Goal: Task Accomplishment & Management: Use online tool/utility

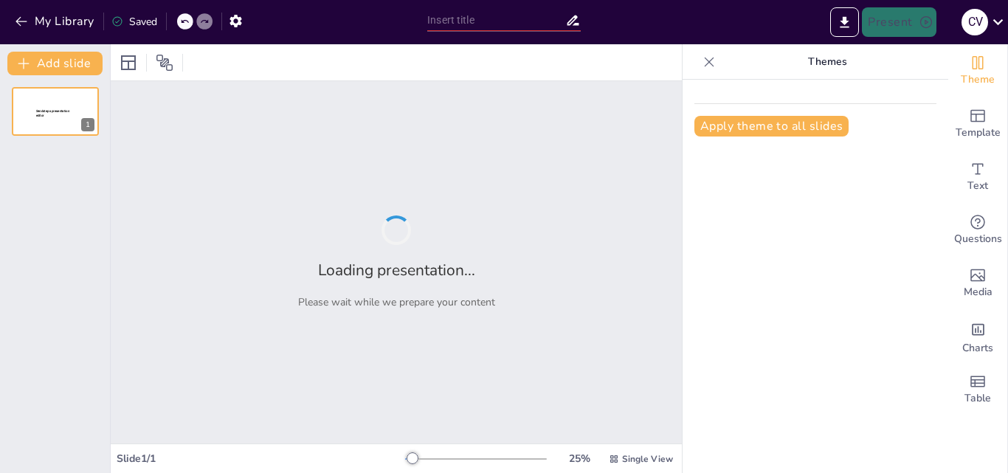
type input "Propuestas Prácticas para Fomentar el Amor Cristiano en el Entorno Escolar"
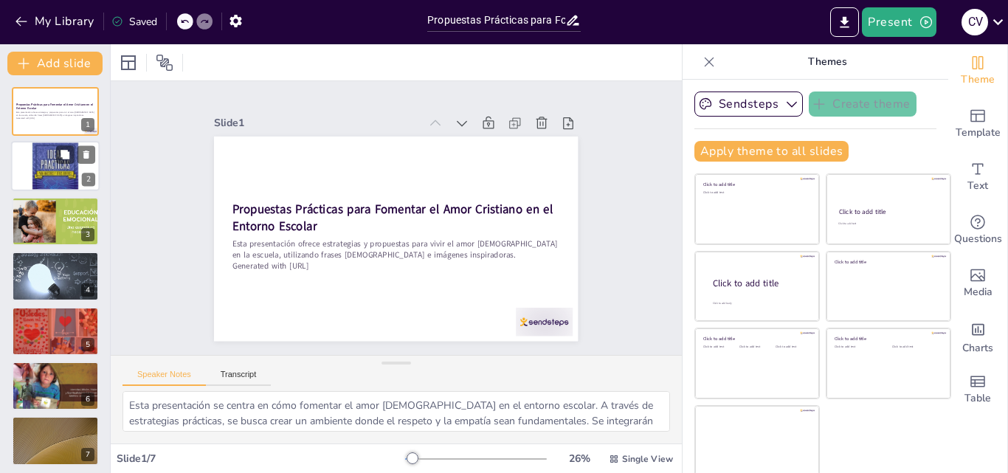
click at [66, 181] on div at bounding box center [55, 167] width 89 height 134
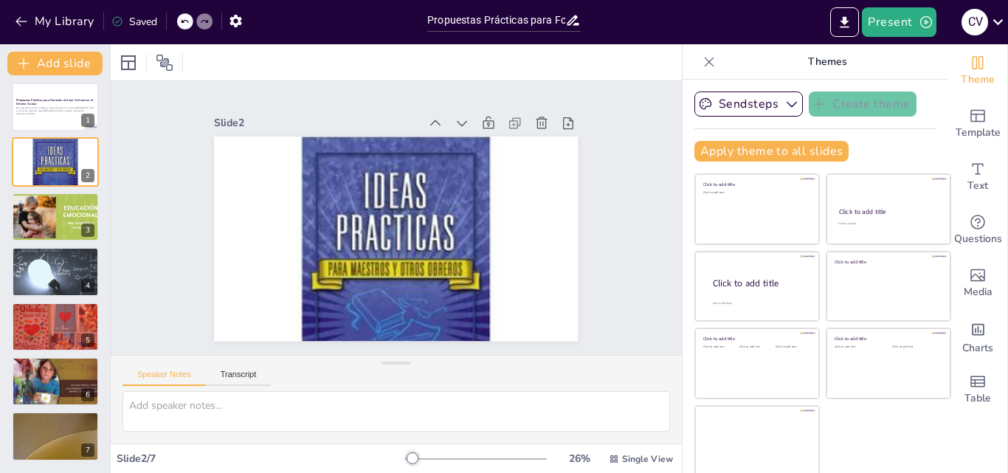
scroll to position [3, 0]
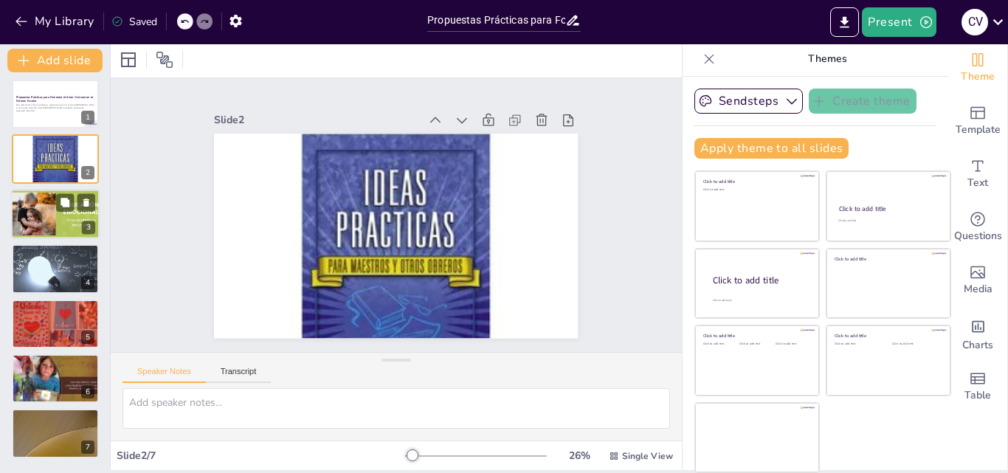
click at [40, 204] on div at bounding box center [55, 214] width 103 height 50
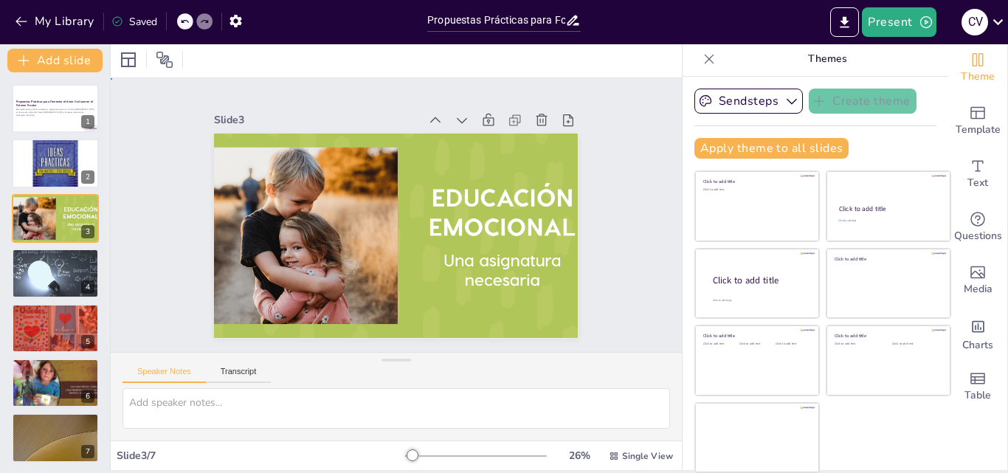
click at [149, 246] on div "Slide 1 Propuestas Prácticas para Fomentar el Amor Cristiano en el Entorno Esco…" at bounding box center [397, 214] width 628 height 437
click at [86, 277] on div at bounding box center [54, 273] width 101 height 50
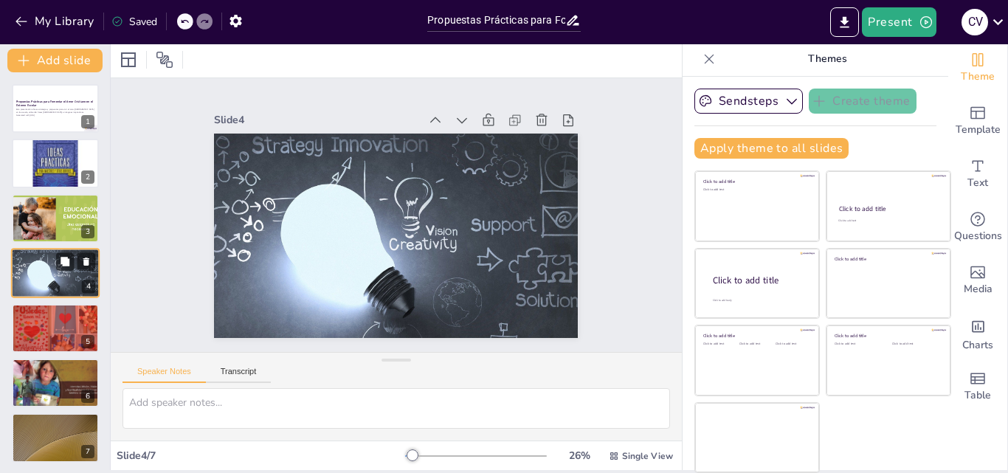
scroll to position [2, 0]
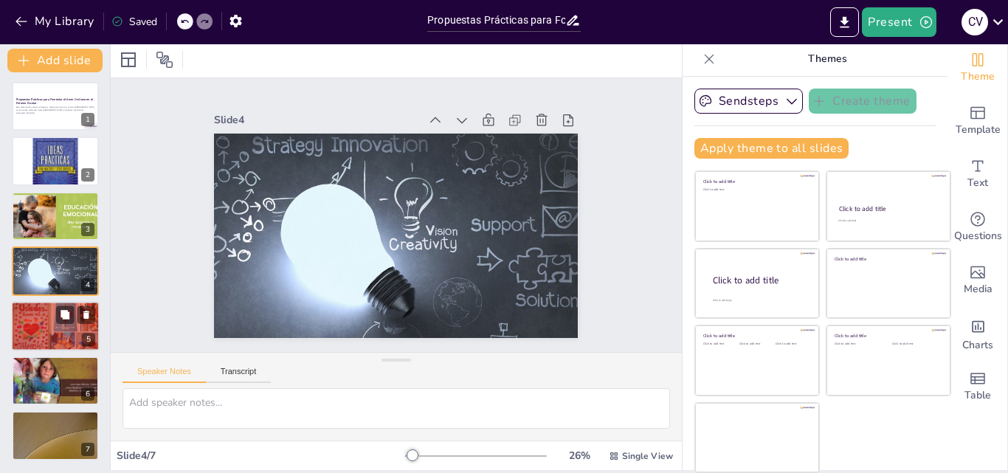
click at [46, 325] on div at bounding box center [55, 326] width 89 height 50
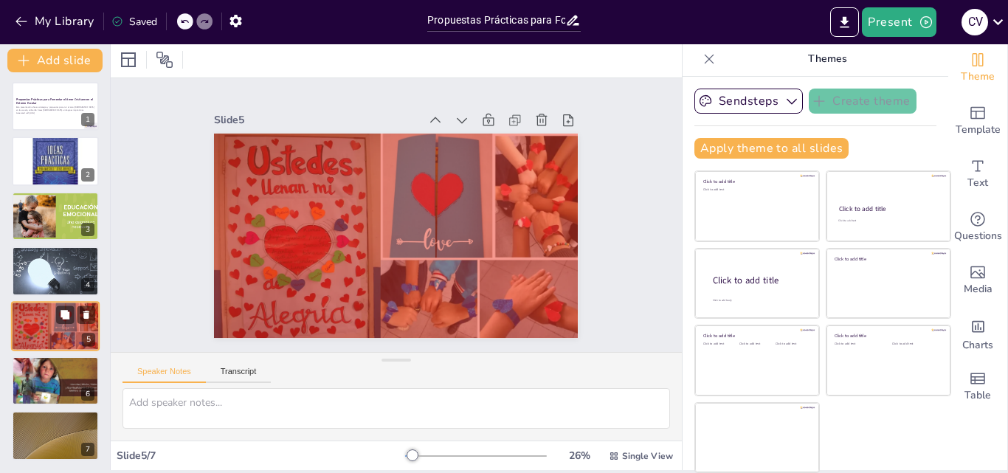
scroll to position [4, 0]
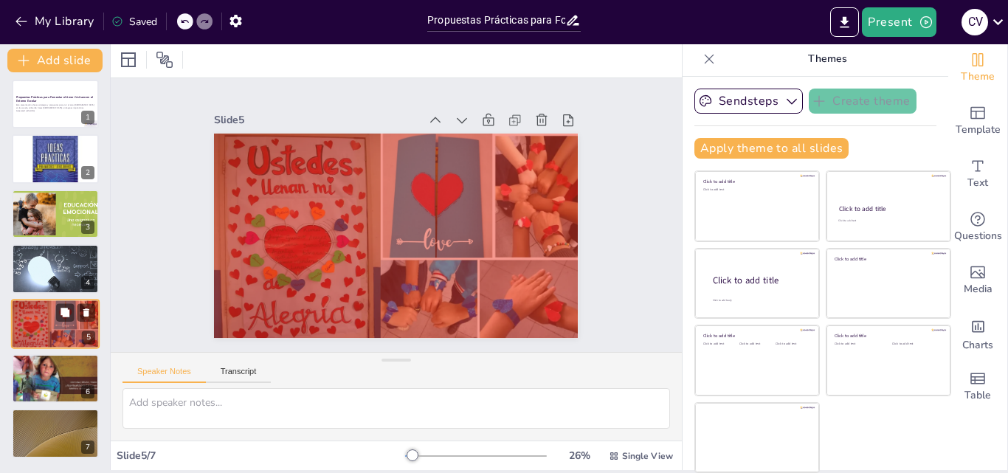
click at [46, 325] on div at bounding box center [55, 324] width 89 height 50
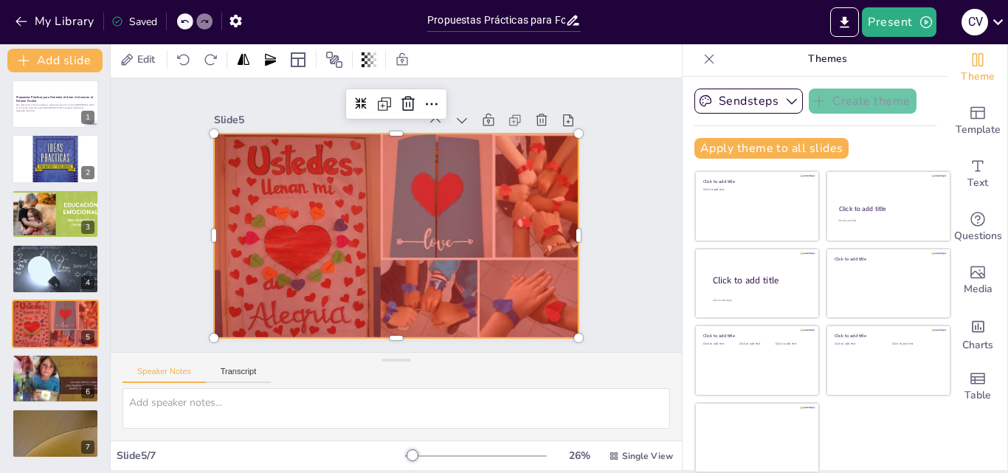
click at [320, 267] on div at bounding box center [392, 235] width 398 height 276
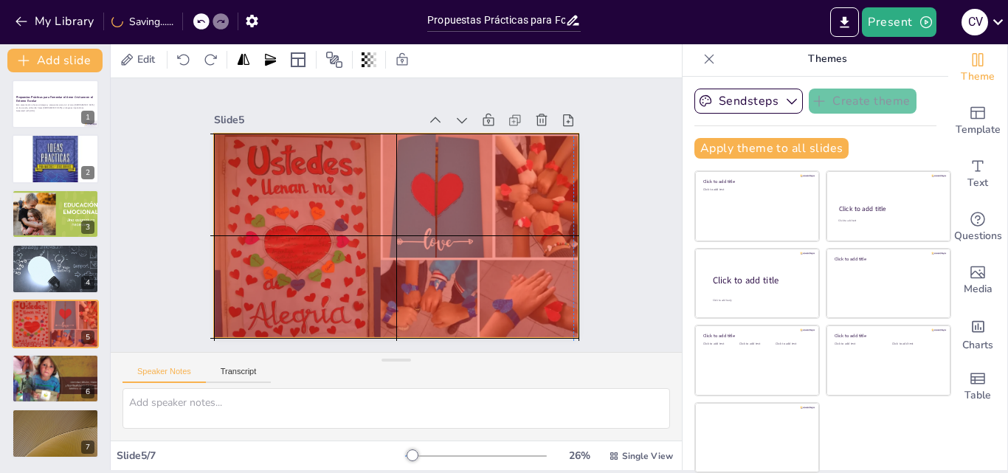
click at [278, 299] on div at bounding box center [393, 235] width 383 height 241
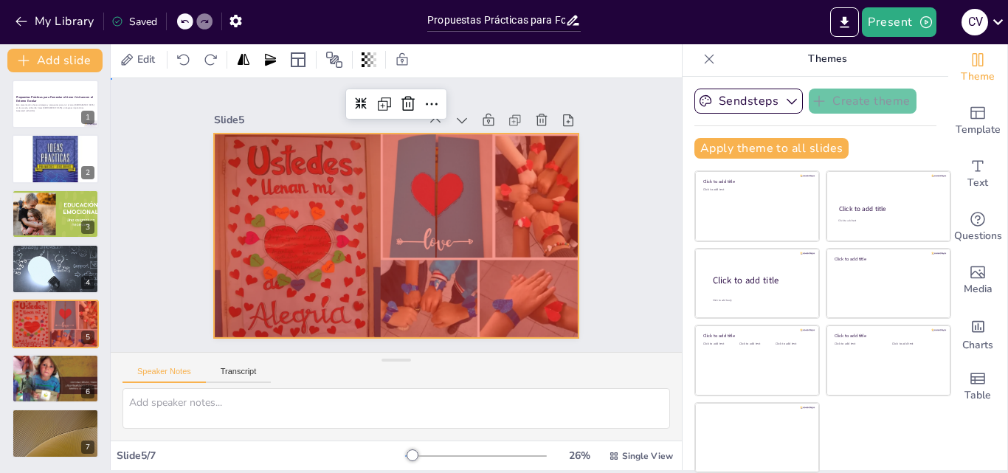
click at [185, 296] on div "Slide 1 Propuestas Prácticas para Fomentar el Amor Cristiano en el Entorno Esco…" at bounding box center [396, 216] width 501 height 372
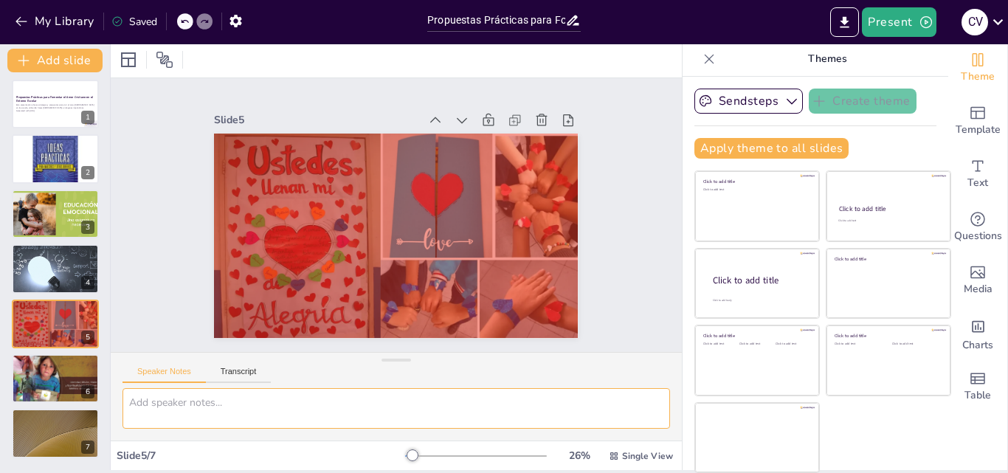
click at [218, 420] on textarea at bounding box center [395, 408] width 547 height 41
click at [249, 369] on button "Transcript" at bounding box center [239, 375] width 66 height 16
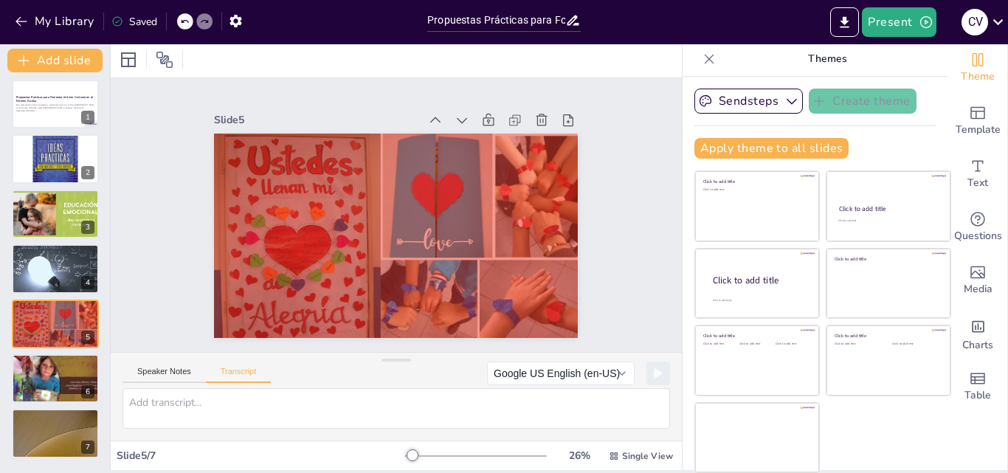
click at [187, 365] on div "Speaker Notes Transcript" at bounding box center [196, 373] width 148 height 19
click at [163, 368] on button "Speaker Notes" at bounding box center [163, 375] width 83 height 16
click at [41, 104] on p "Esta presentación ofrece estrategias y propuestas para vivir el amor [DEMOGRAPH…" at bounding box center [55, 106] width 80 height 5
type textarea "Esta presentación se centra en cómo fomentar el amor [DEMOGRAPHIC_DATA] en el e…"
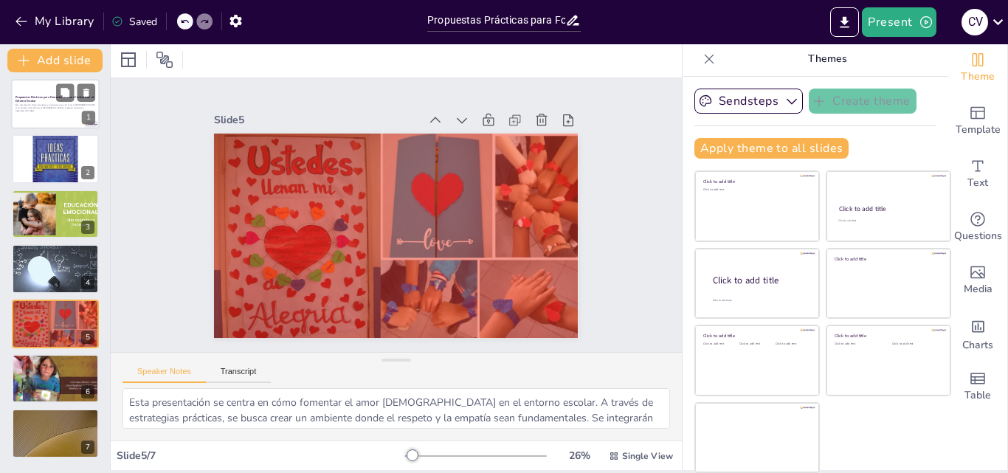
scroll to position [0, 0]
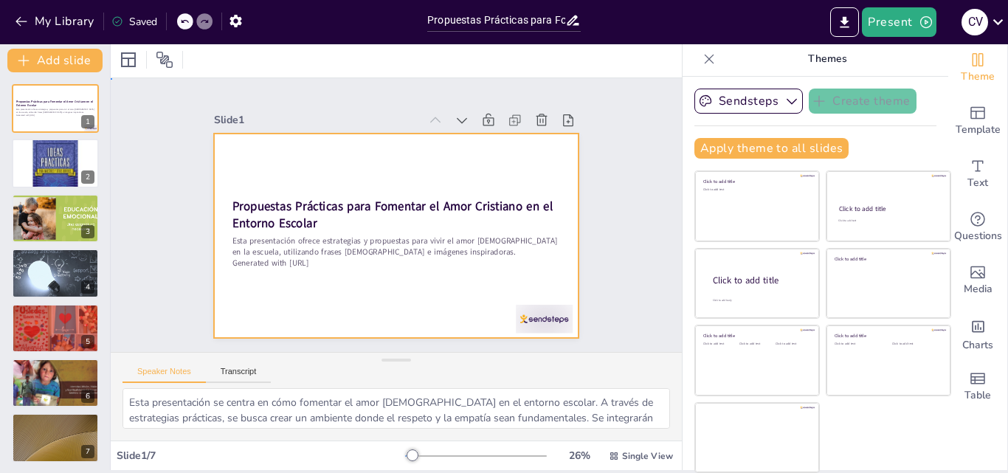
click at [252, 291] on div at bounding box center [389, 234] width 409 height 307
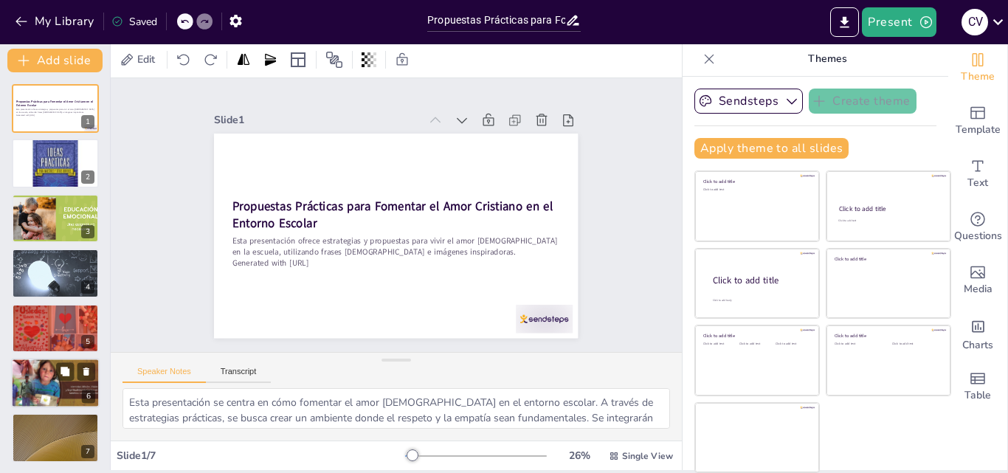
click at [34, 381] on div at bounding box center [55, 382] width 89 height 111
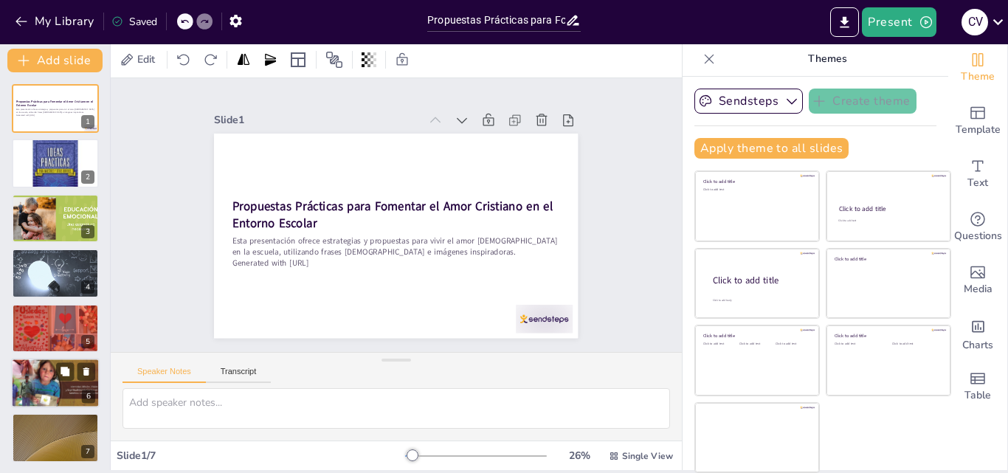
scroll to position [4, 0]
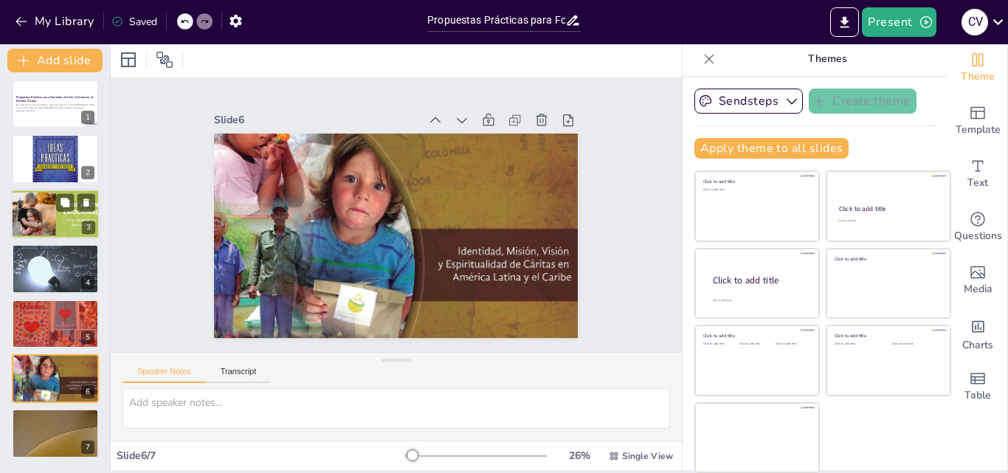
click at [54, 211] on div at bounding box center [55, 214] width 103 height 50
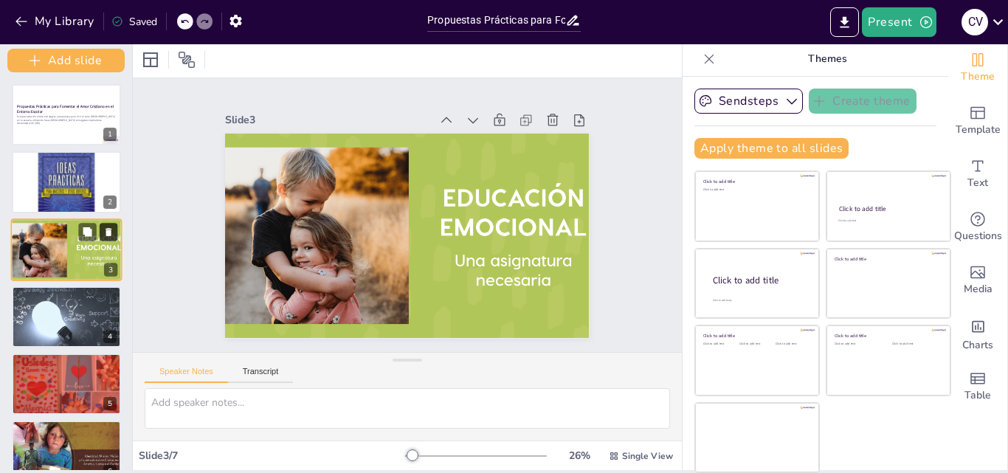
drag, startPoint x: 107, startPoint y: 204, endPoint x: 107, endPoint y: 234, distance: 29.5
click at [107, 234] on div "Add slide Propuestas Prácticas para Fomentar el Amor Cristiano en el Entorno Es…" at bounding box center [66, 255] width 133 height 429
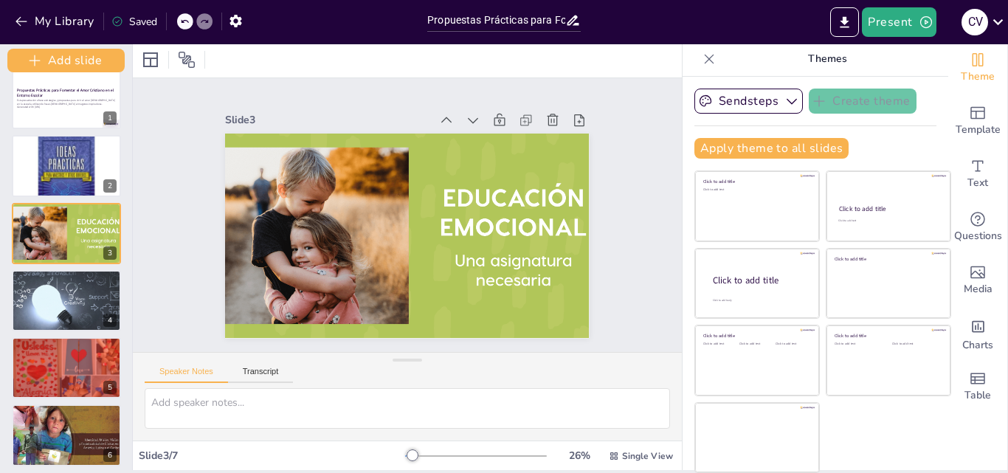
scroll to position [91, 0]
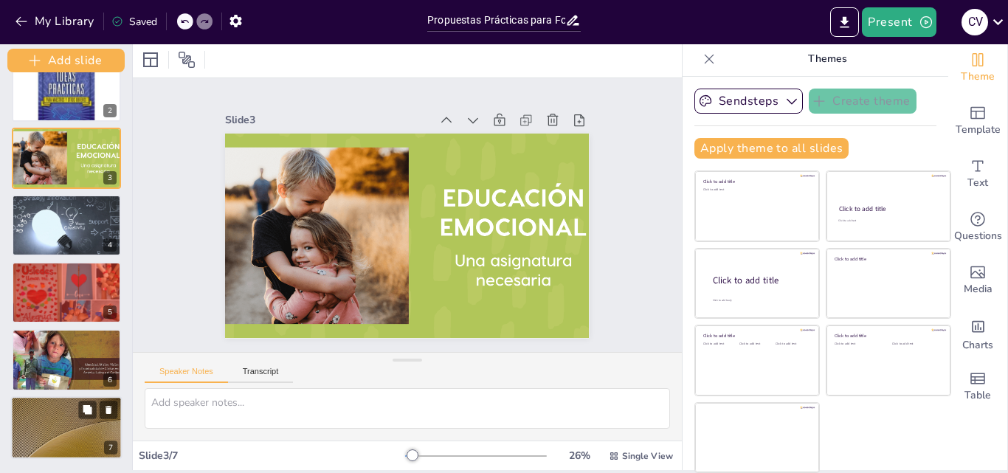
click at [61, 401] on div at bounding box center [66, 427] width 111 height 63
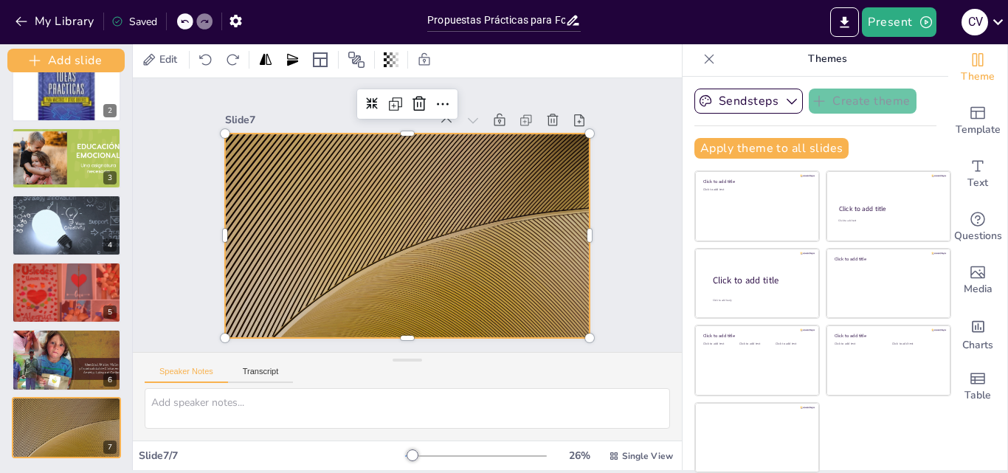
click at [427, 206] on div at bounding box center [403, 235] width 398 height 276
click at [470, 187] on div at bounding box center [403, 235] width 398 height 276
click at [897, 29] on button "Present" at bounding box center [899, 22] width 74 height 30
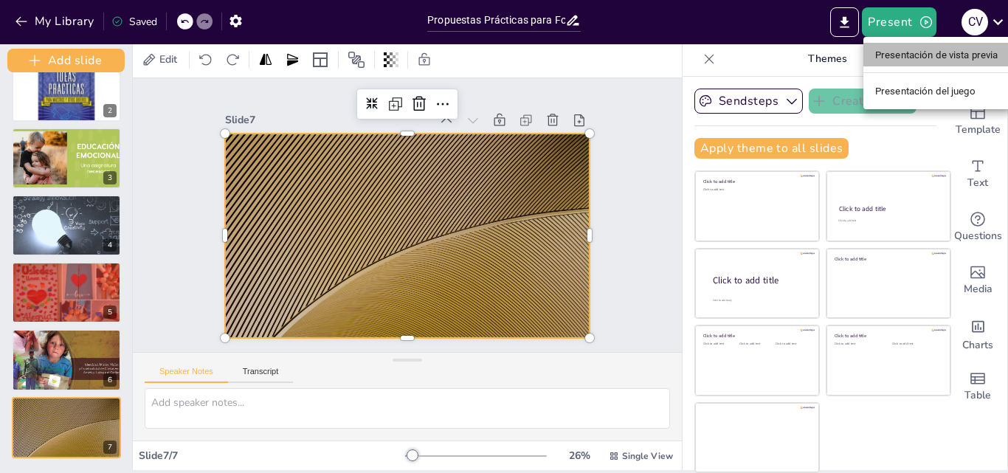
click at [899, 46] on li "Presentación de vista previa" at bounding box center [936, 55] width 147 height 24
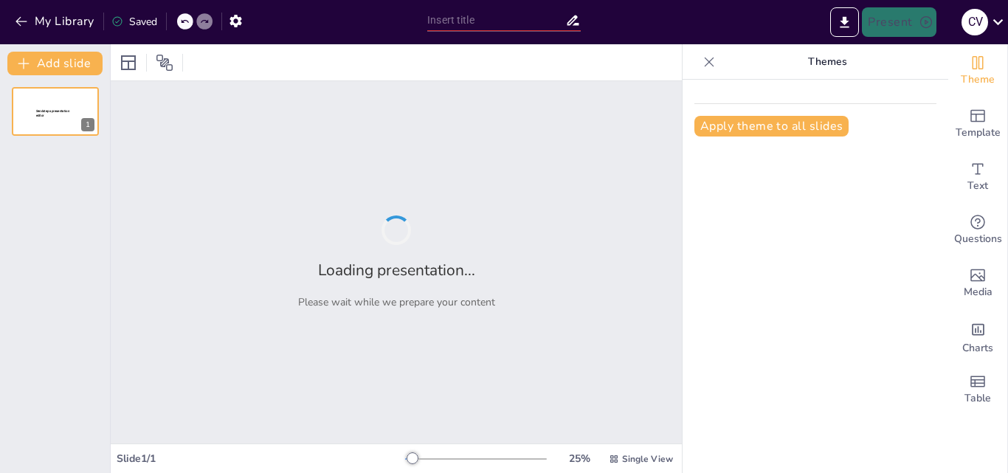
type input "Propuestas Prácticas para Fomentar el Amor Cristiano en el Entorno Escolar"
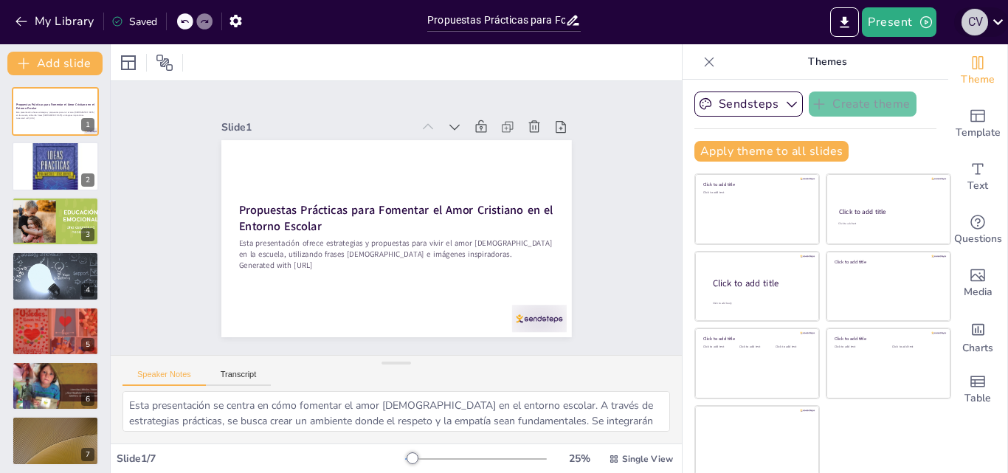
click at [972, 20] on div "C V" at bounding box center [974, 22] width 27 height 27
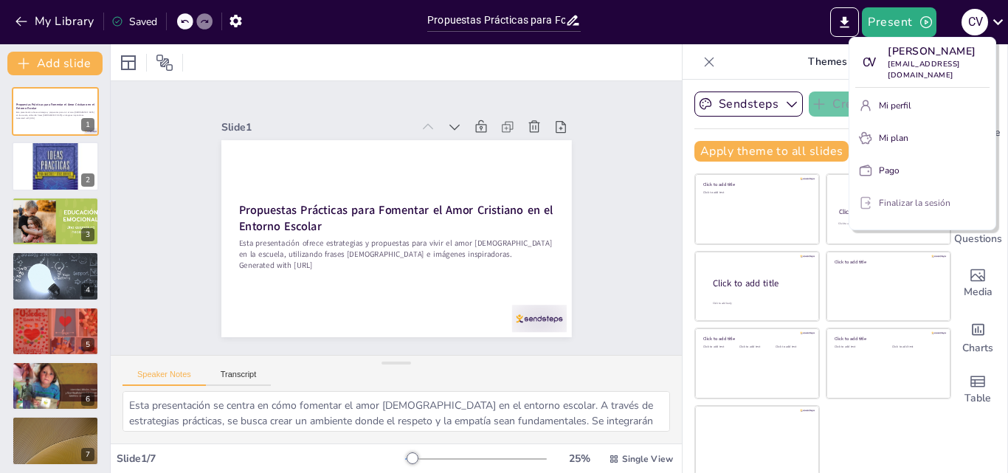
click at [941, 209] on font "Finalizar la sesión" at bounding box center [915, 203] width 72 height 12
